Goal: Information Seeking & Learning: Learn about a topic

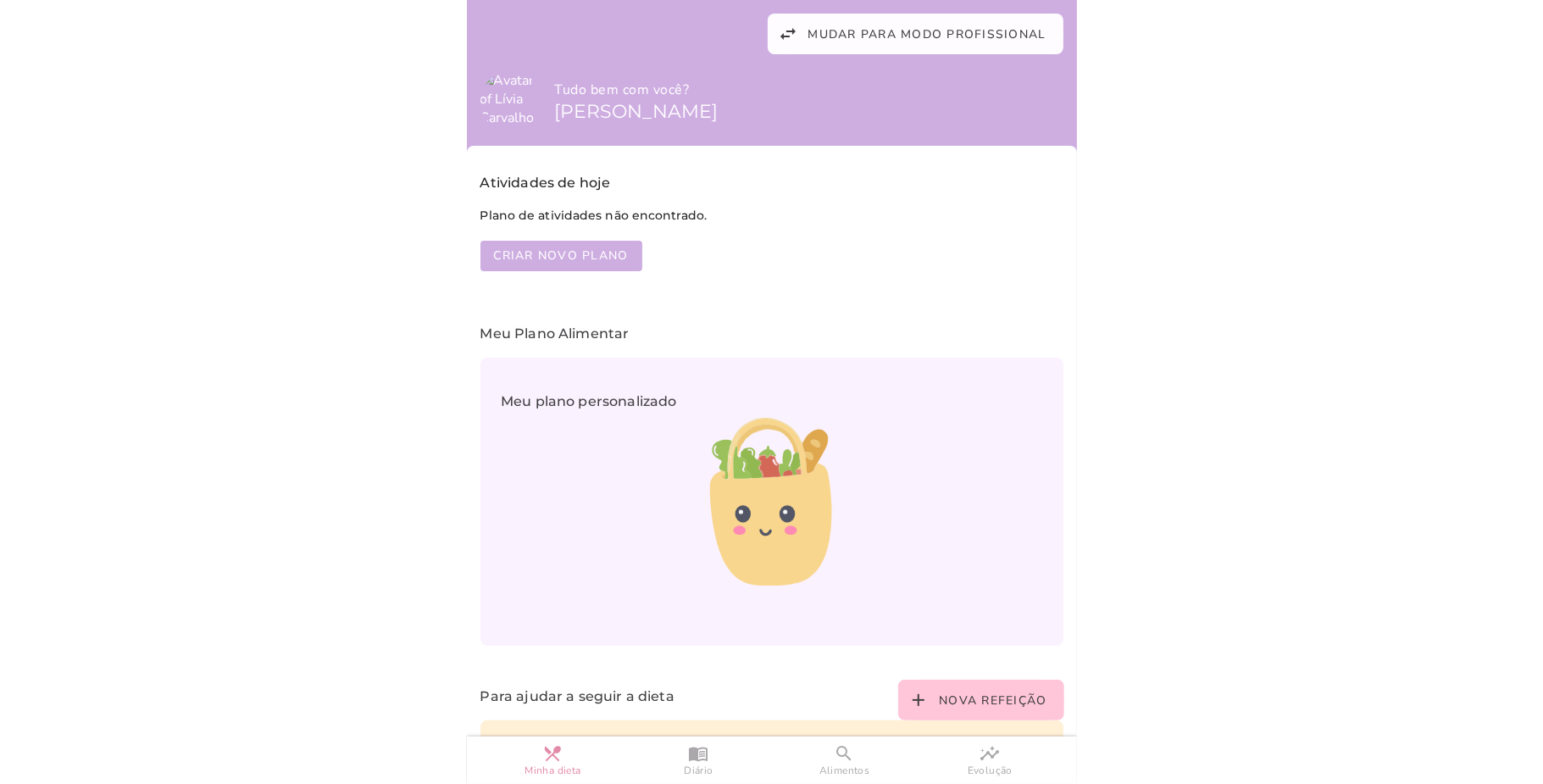
click at [359, 414] on body at bounding box center [771, 392] width 1543 height 784
click at [0, 0] on slot "search" at bounding box center [0, 0] width 0 height 0
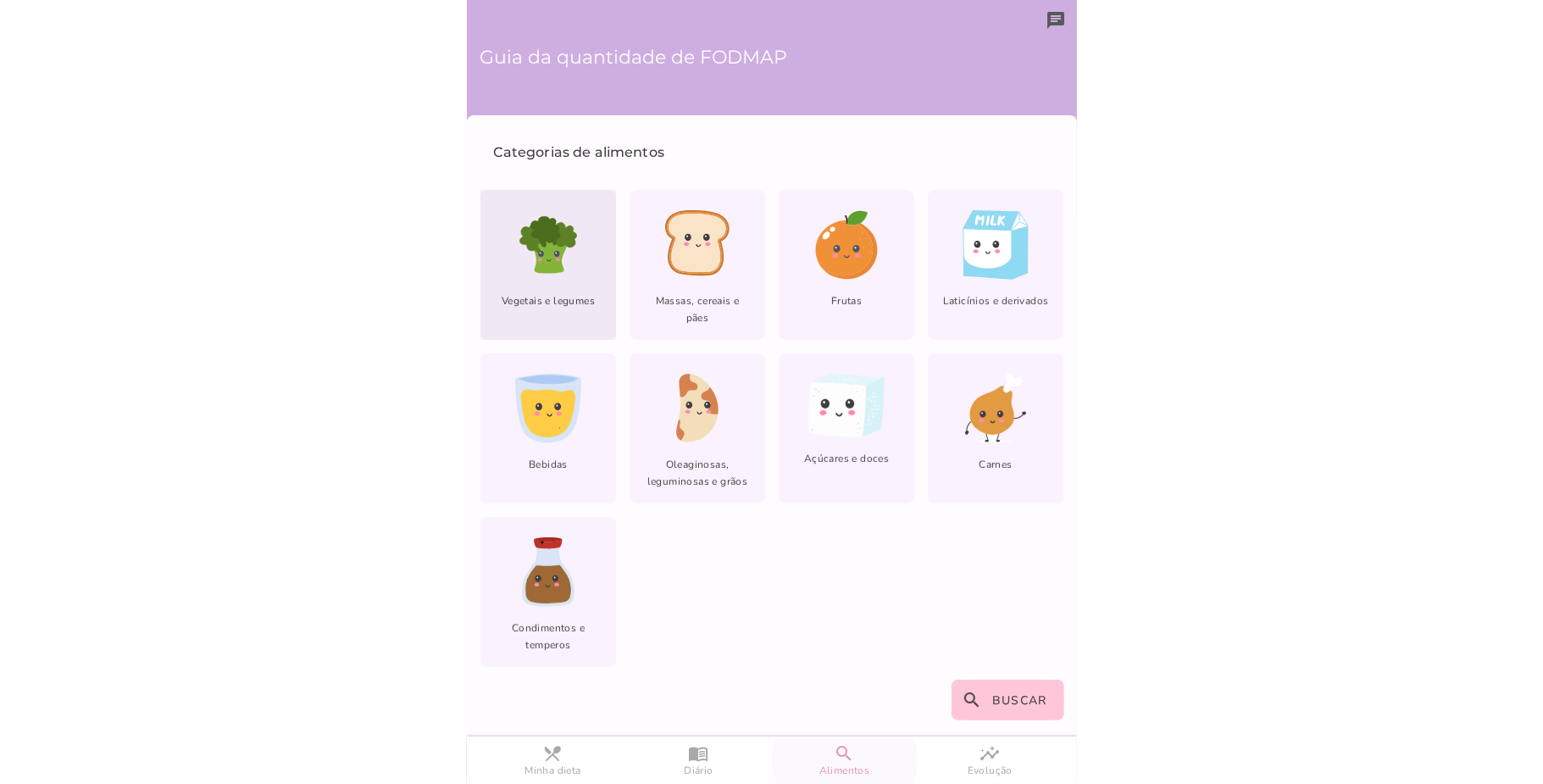
click at [532, 241] on icon at bounding box center [531, 239] width 23 height 29
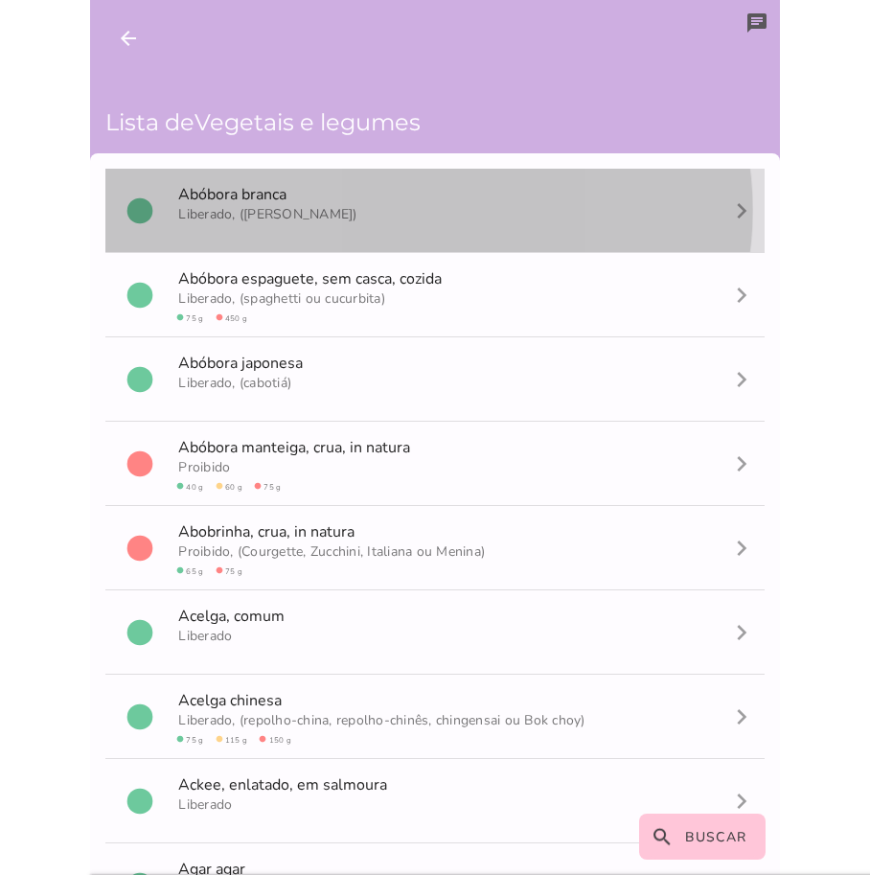
click at [316, 205] on mwc-list-item "circle A b ó b o r a b r a n c a [PERSON_NAME], ([PERSON_NAME]) navigate_next" at bounding box center [434, 211] width 659 height 84
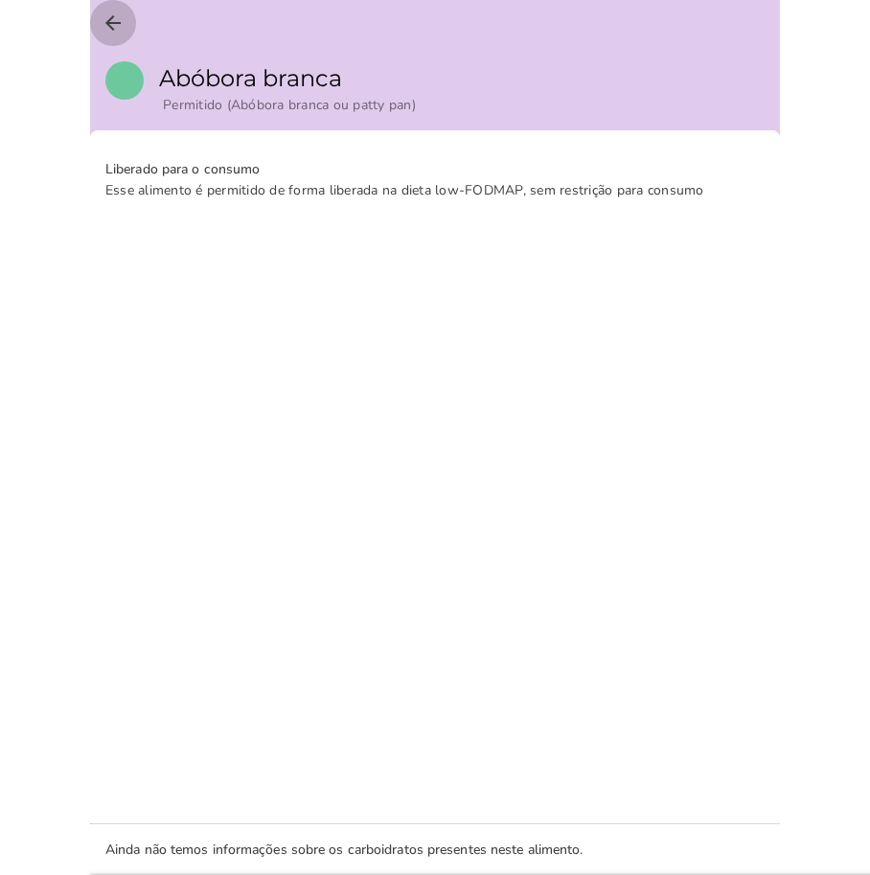
click at [112, 21] on icon "arrow_back" at bounding box center [113, 23] width 23 height 23
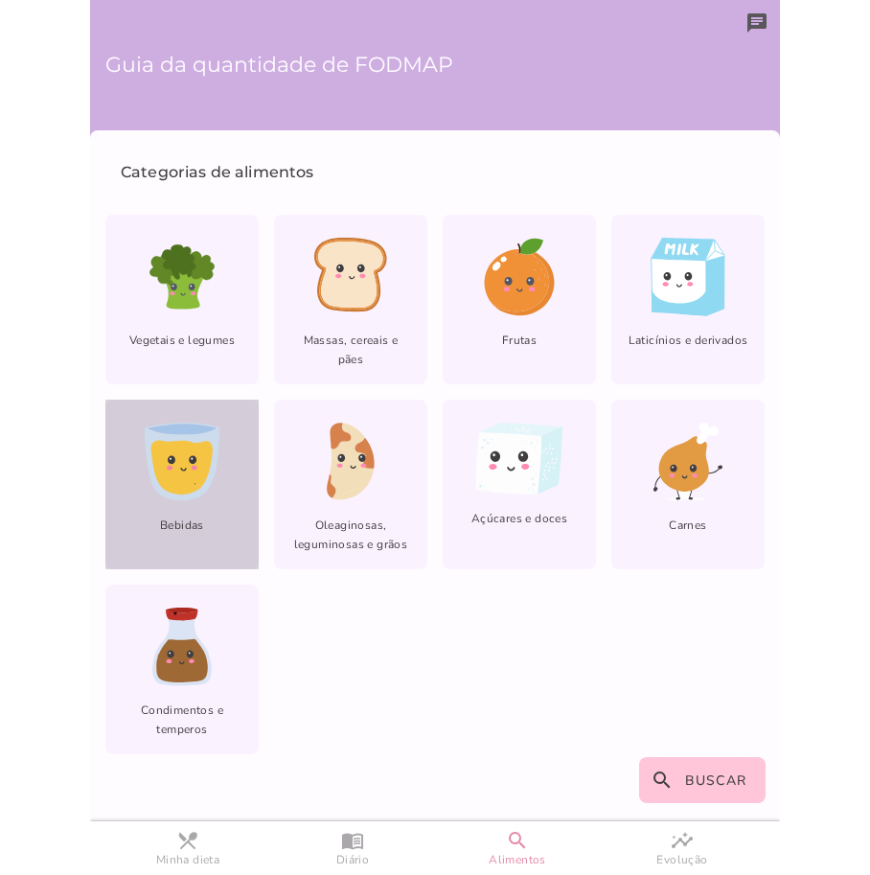
click at [197, 496] on icon at bounding box center [183, 462] width 76 height 79
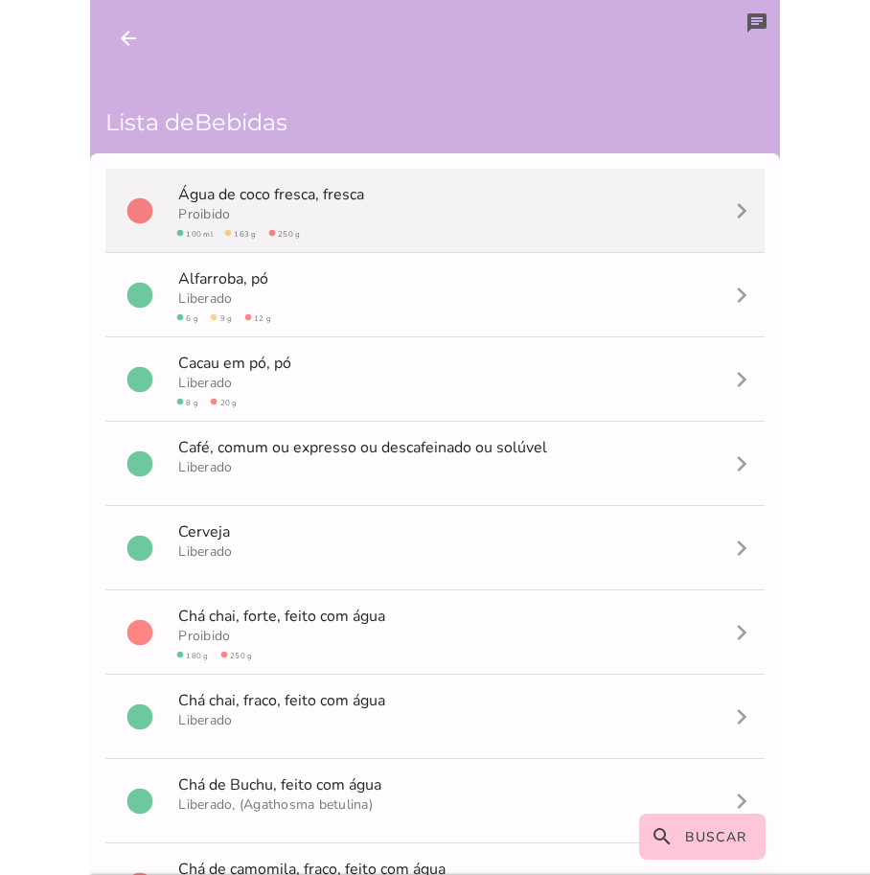
click at [364, 199] on span "Á g u a d e c o c o f r e s c a , [PERSON_NAME]" at bounding box center [273, 194] width 190 height 21
